Goal: Transaction & Acquisition: Book appointment/travel/reservation

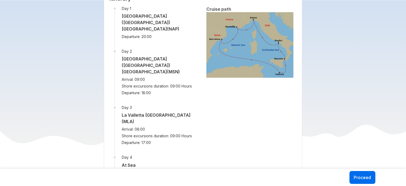
scroll to position [721, 0]
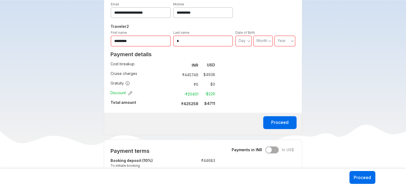
scroll to position [427, 0]
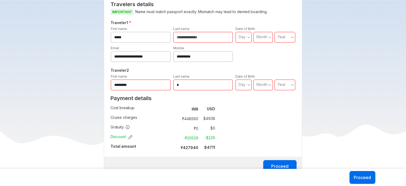
scroll to position [347, 0]
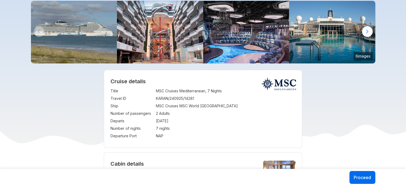
scroll to position [80, 0]
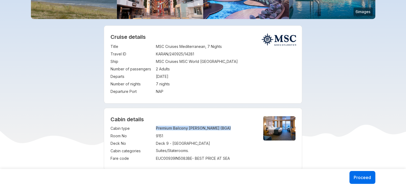
drag, startPoint x: 157, startPoint y: 127, endPoint x: 225, endPoint y: 128, distance: 67.6
click at [225, 128] on tr "Cabin type : Premium Balcony Aurea (BGA)" at bounding box center [183, 127] width 144 height 7
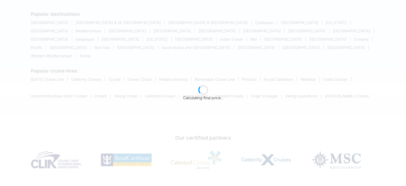
scroll to position [2, 0]
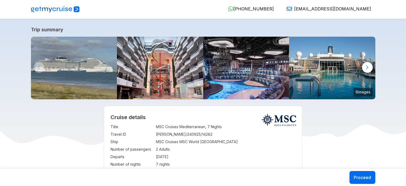
scroll to position [134, 0]
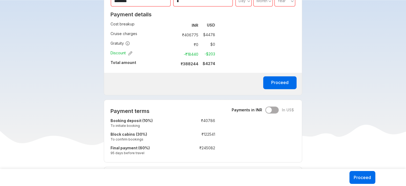
scroll to position [347, 0]
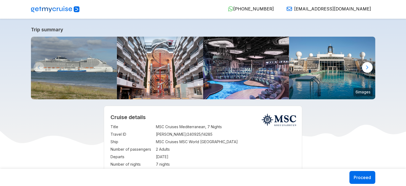
select select "**"
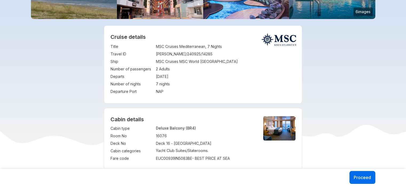
scroll to position [134, 0]
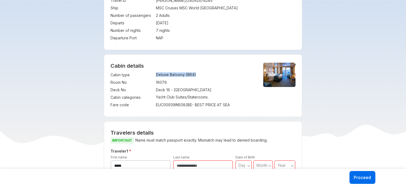
copy tr "Deluxe Balcony (BR4)"
drag, startPoint x: 198, startPoint y: 73, endPoint x: 153, endPoint y: 75, distance: 44.6
click at [153, 75] on tr "Cabin type : Deluxe Balcony (BR4)" at bounding box center [183, 74] width 144 height 7
